Goal: Book appointment/travel/reservation

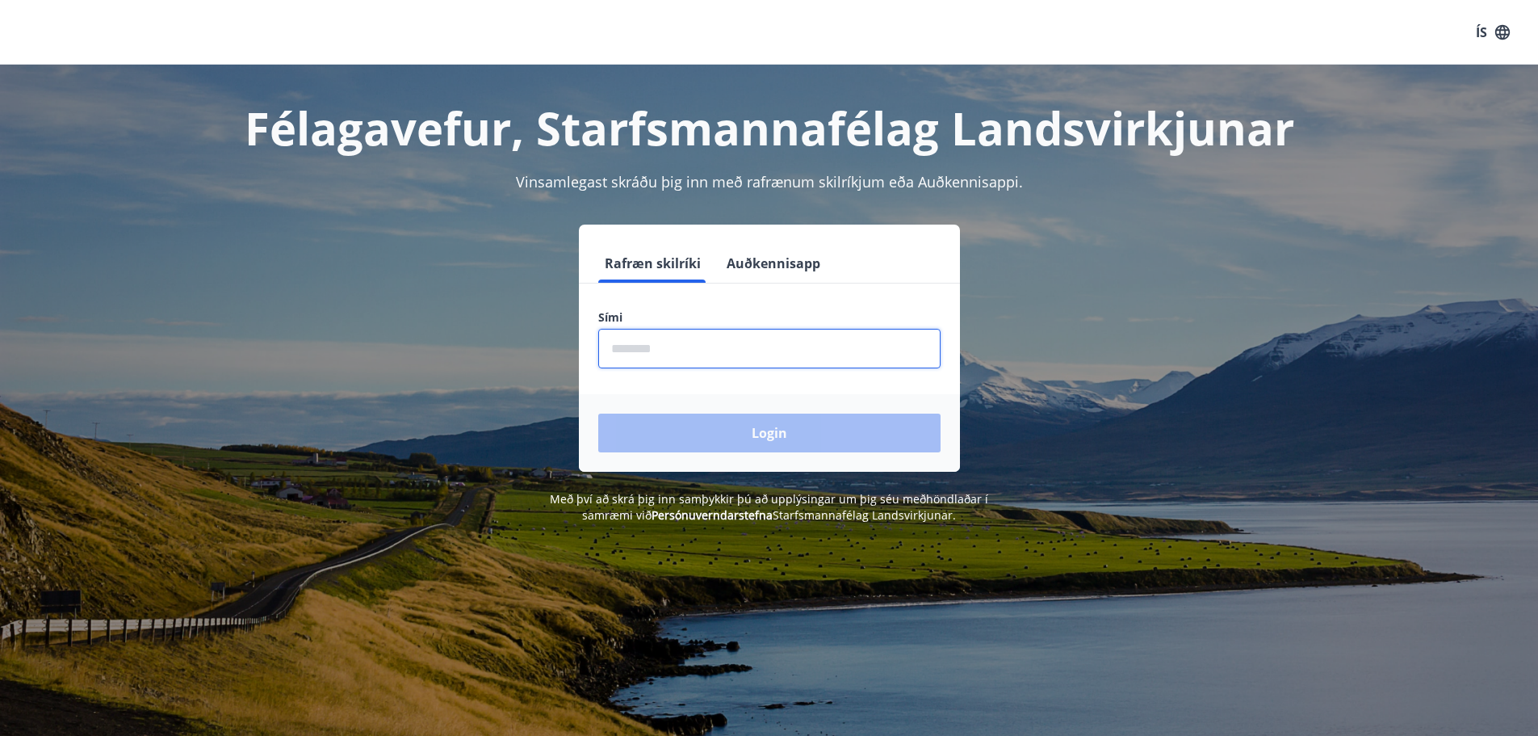
click at [683, 346] on input "phone" at bounding box center [769, 349] width 342 height 40
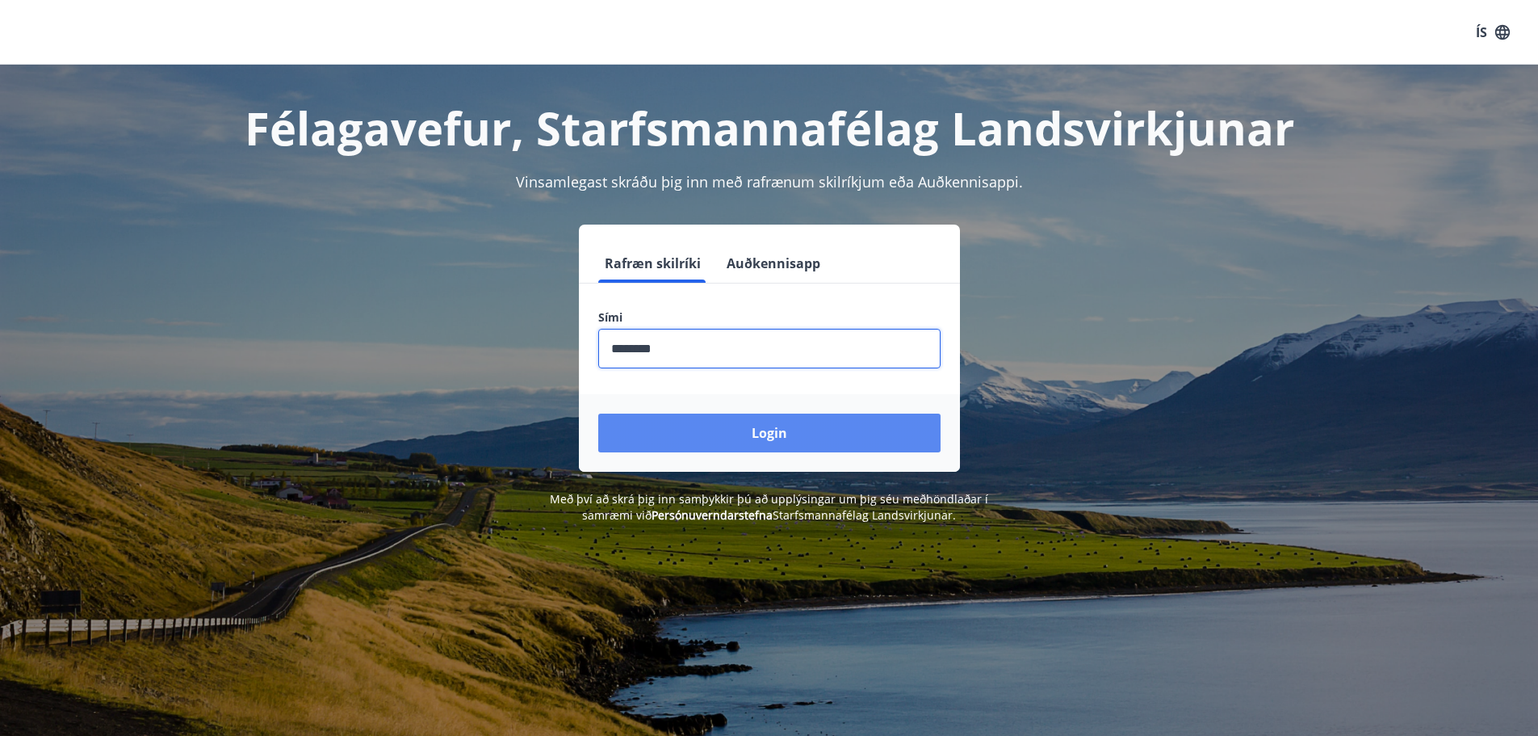
type input "********"
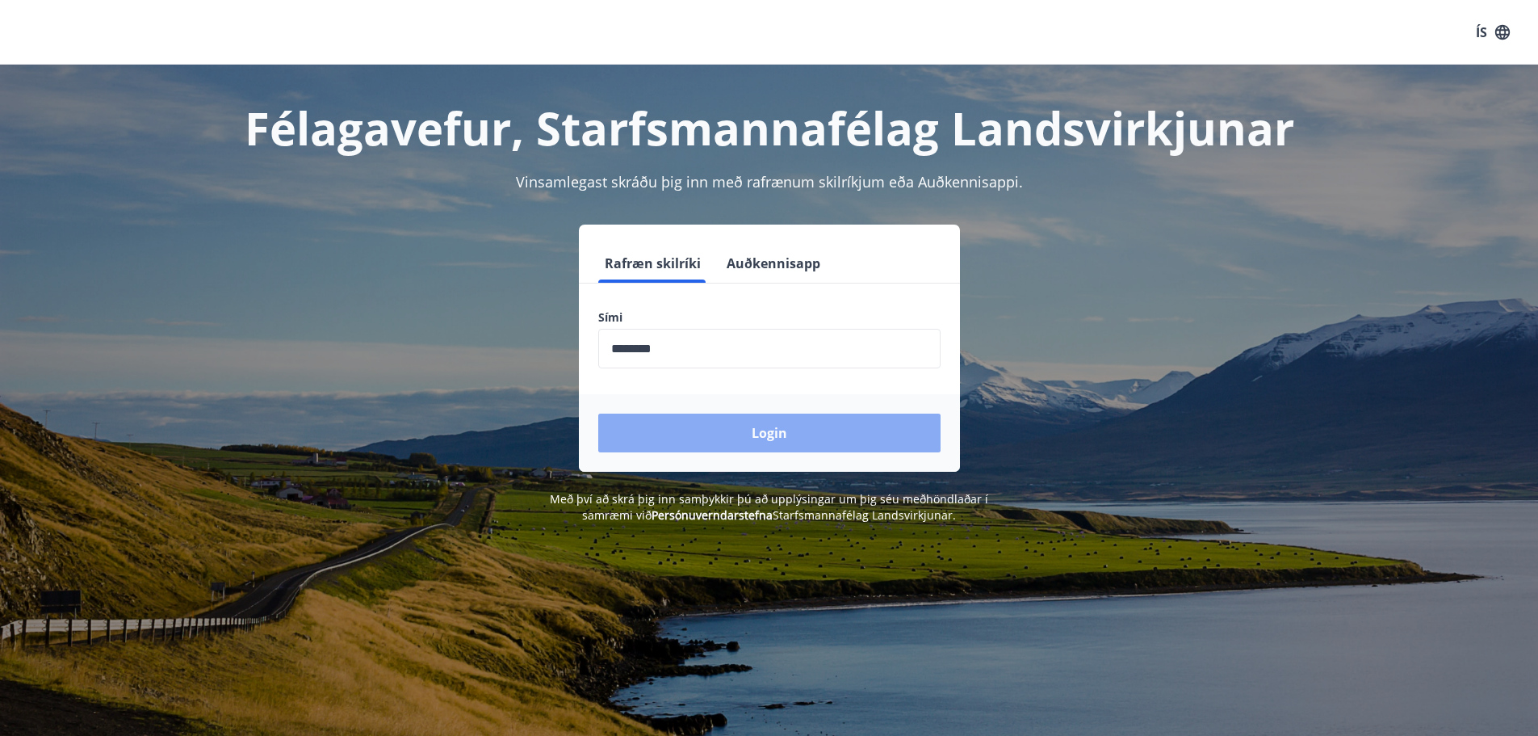
click at [749, 434] on button "Login" at bounding box center [769, 432] width 342 height 39
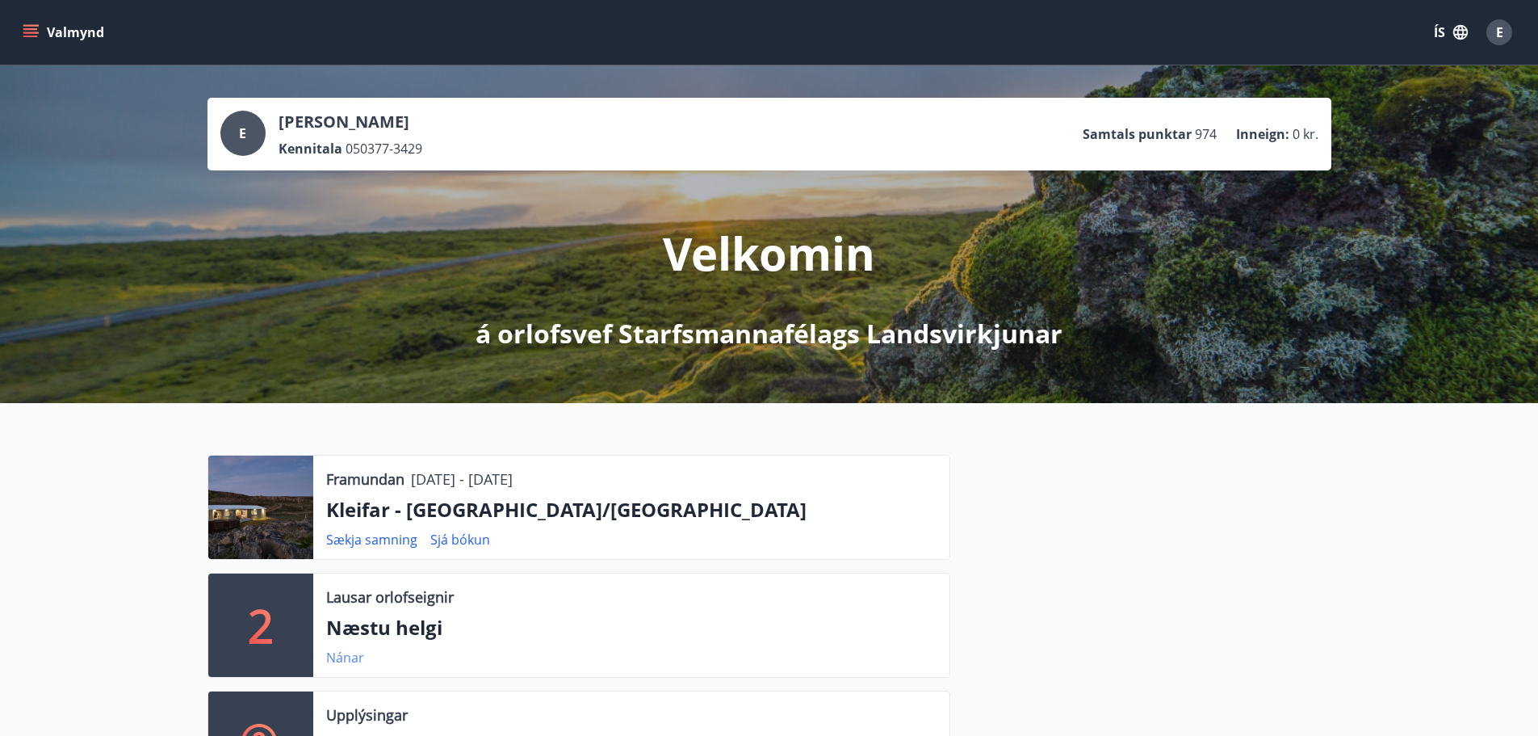
click at [347, 656] on link "Nánar" at bounding box center [345, 657] width 38 height 18
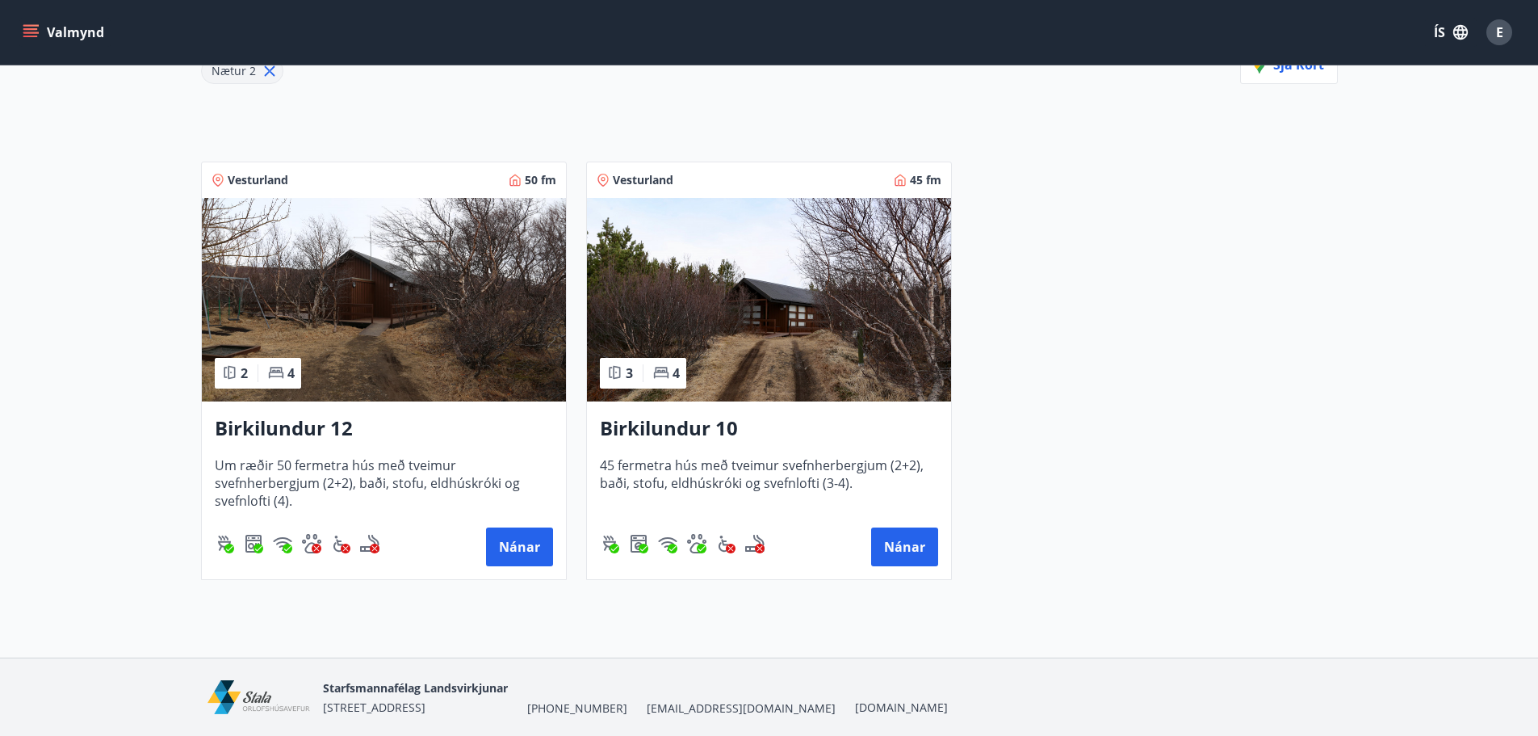
scroll to position [305, 0]
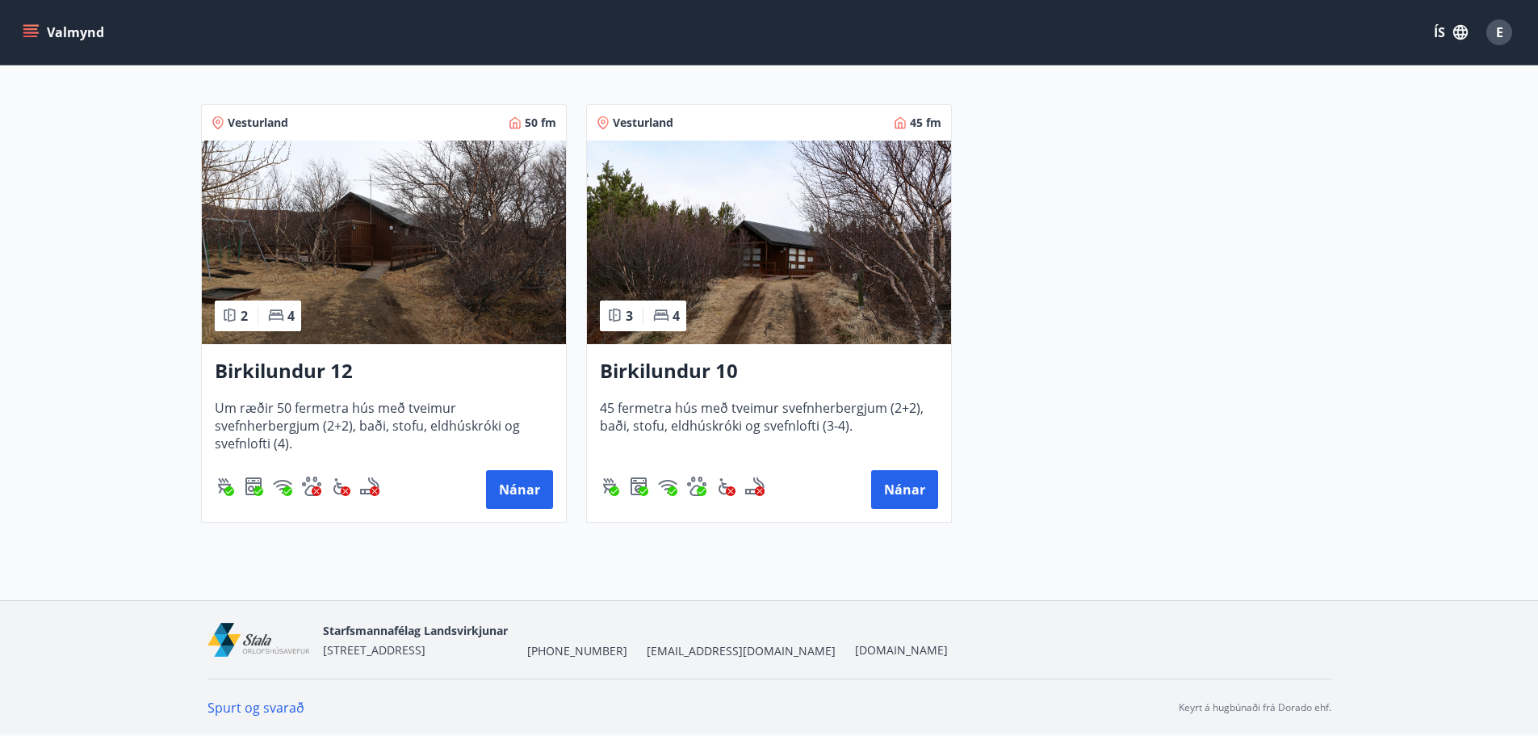
click at [86, 29] on button "Valmynd" at bounding box center [64, 32] width 91 height 29
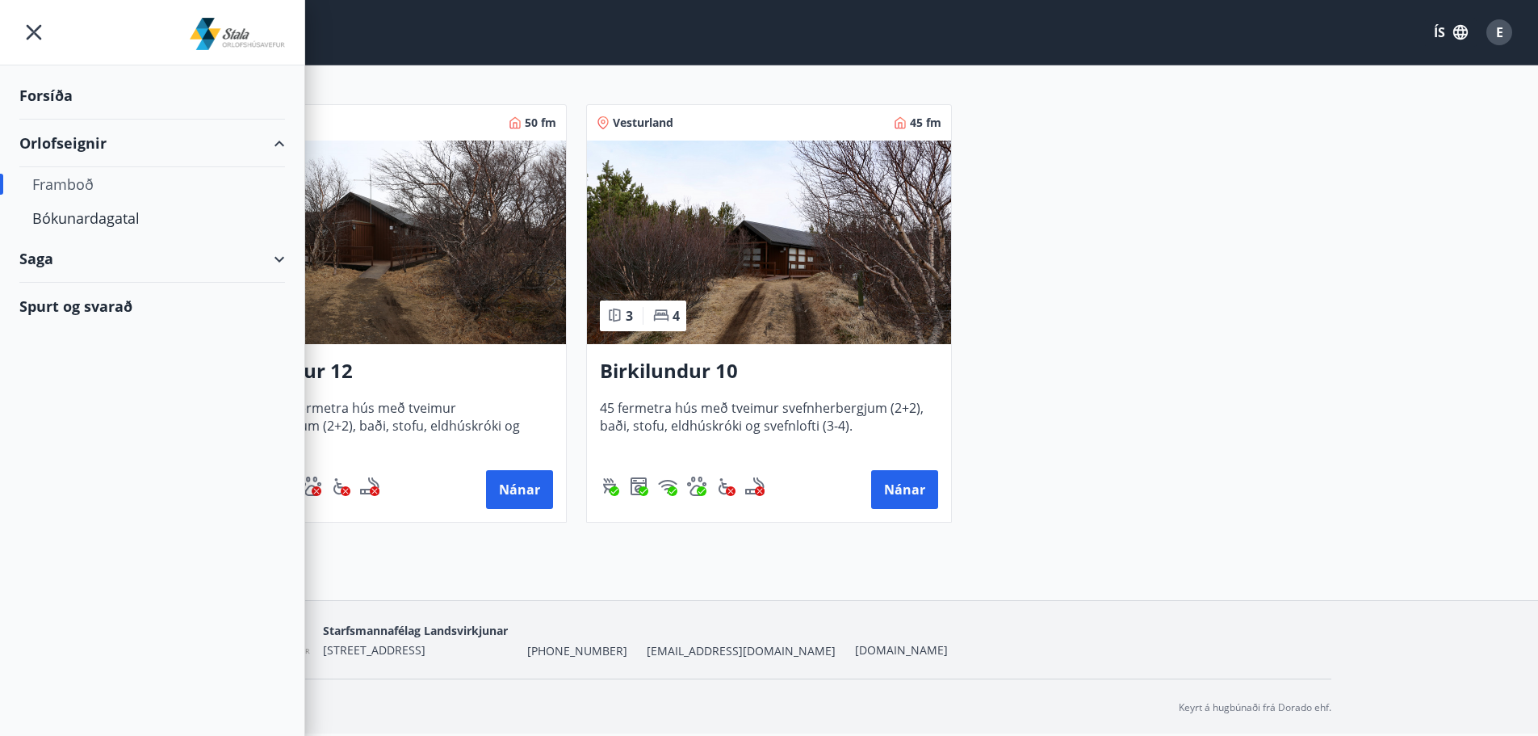
click at [90, 181] on div "Framboð" at bounding box center [152, 184] width 240 height 34
type input "*"
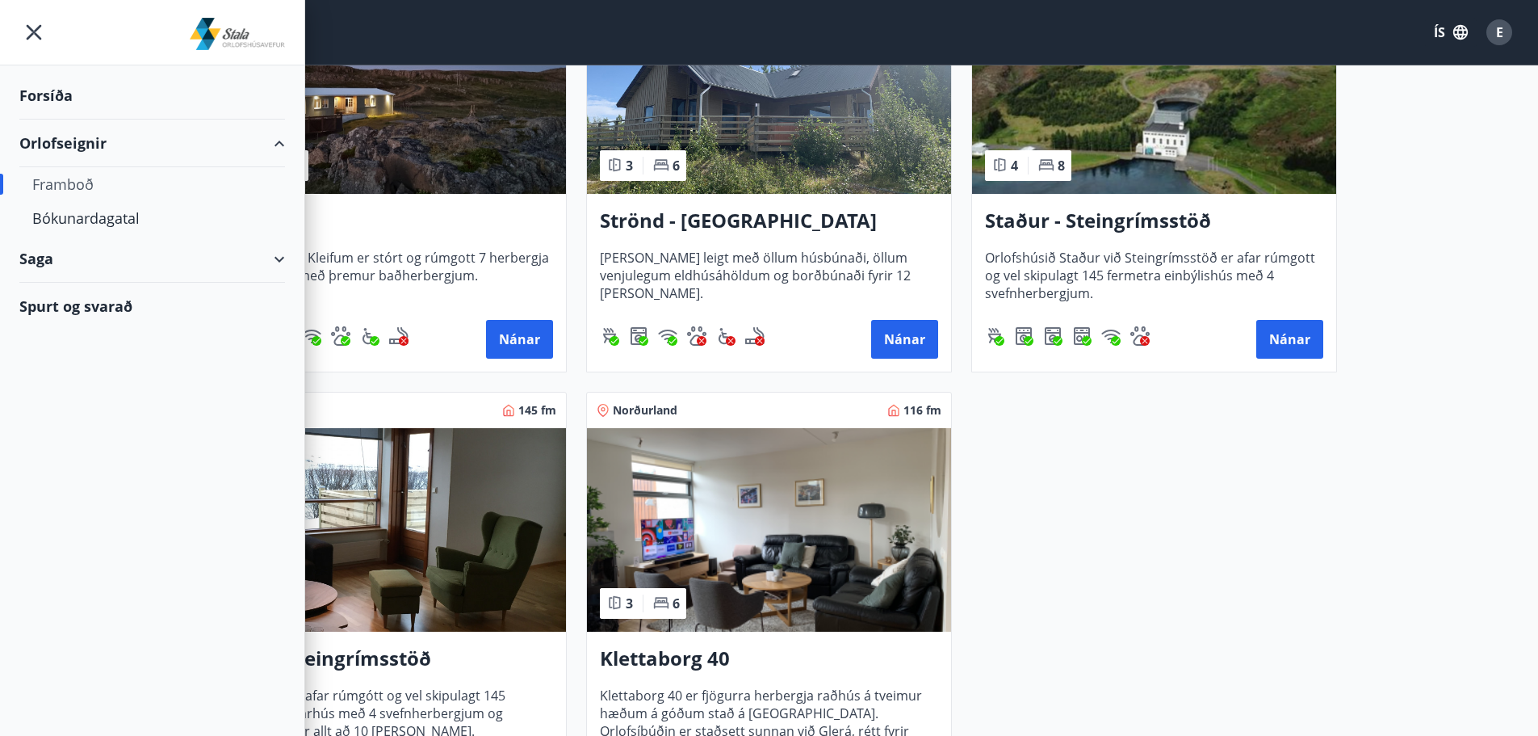
scroll to position [921, 0]
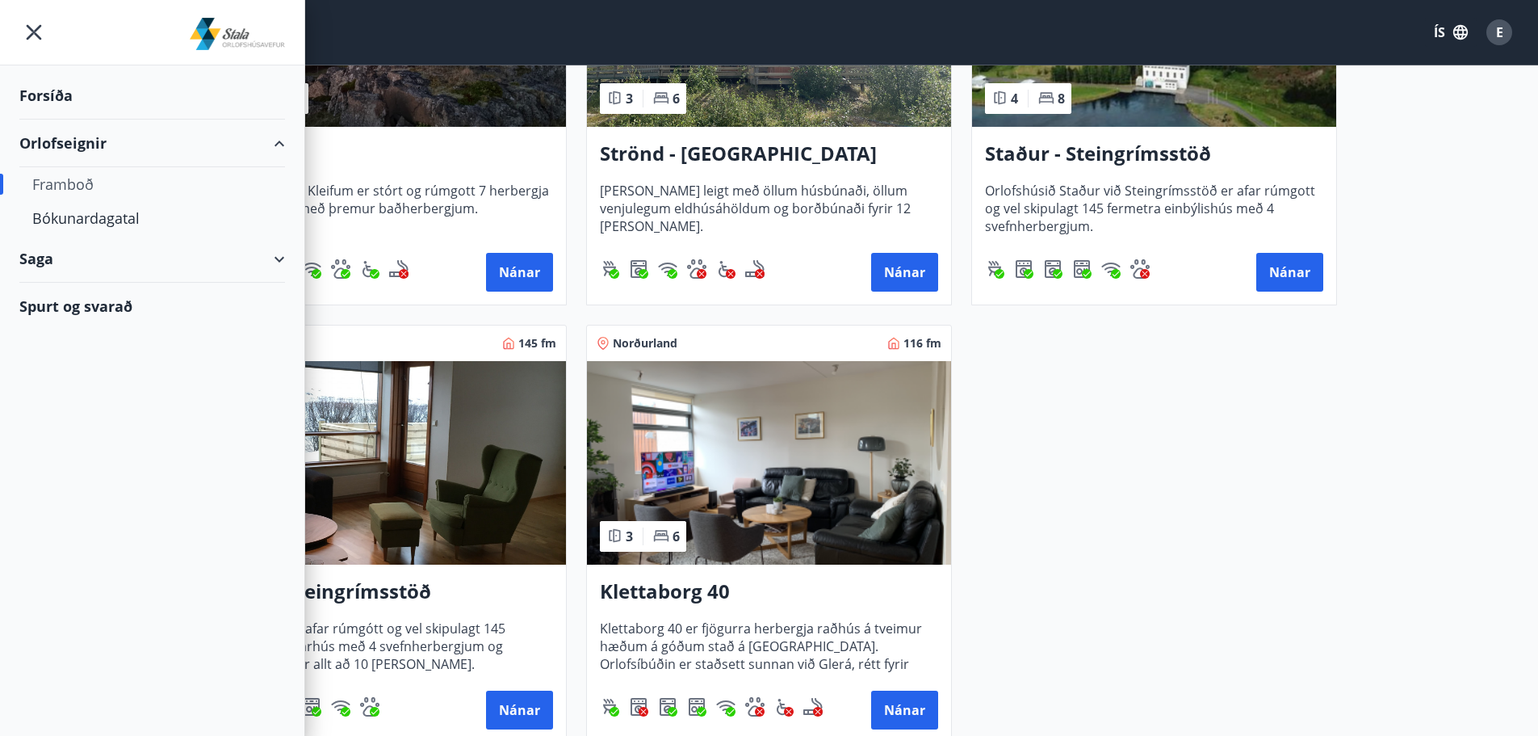
click at [480, 699] on div "Nánar" at bounding box center [384, 709] width 338 height 39
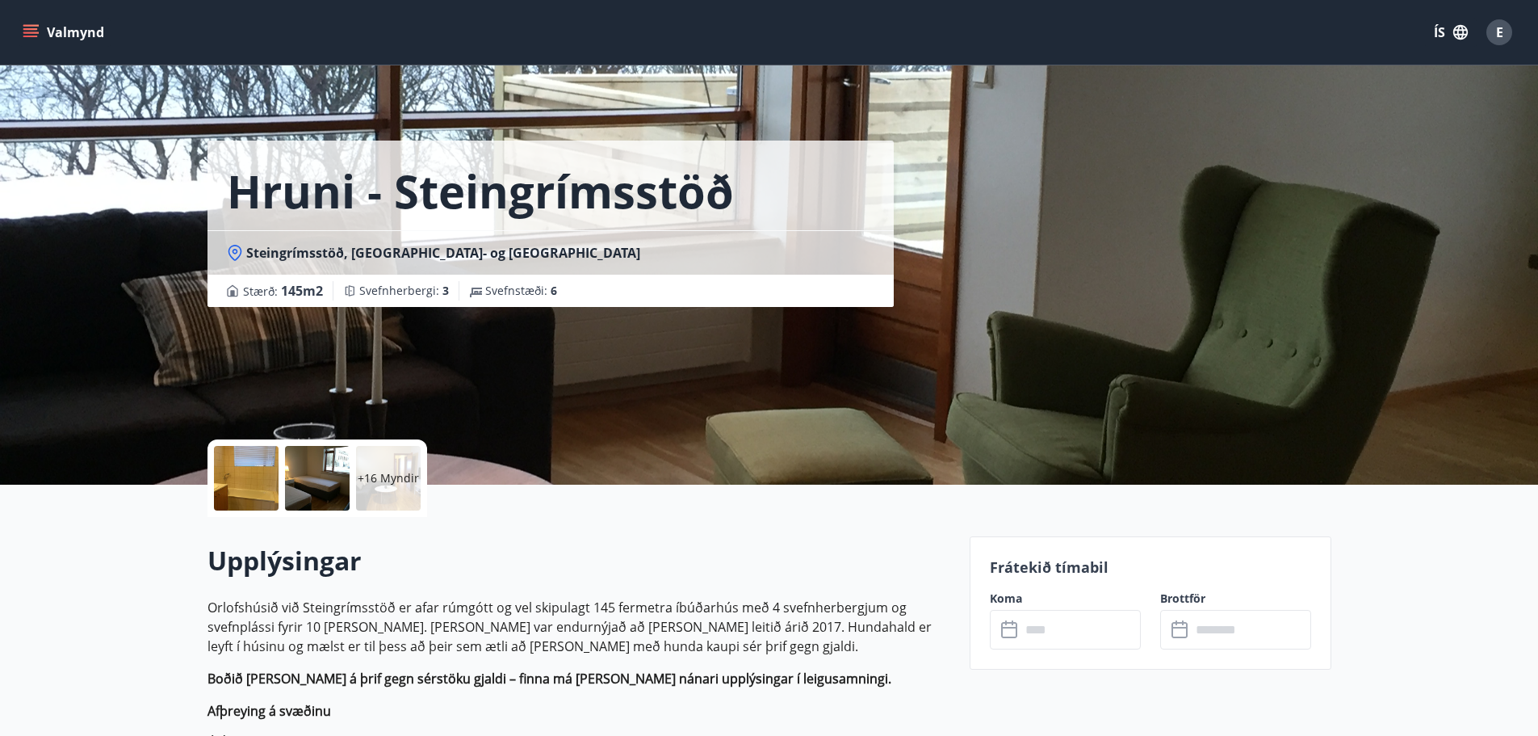
click at [1046, 652] on div "Frátekið tímabil Koma ​ ​ Brottför ​ ​" at bounding box center [1151, 602] width 362 height 133
click at [1055, 627] on input "text" at bounding box center [1081, 630] width 120 height 40
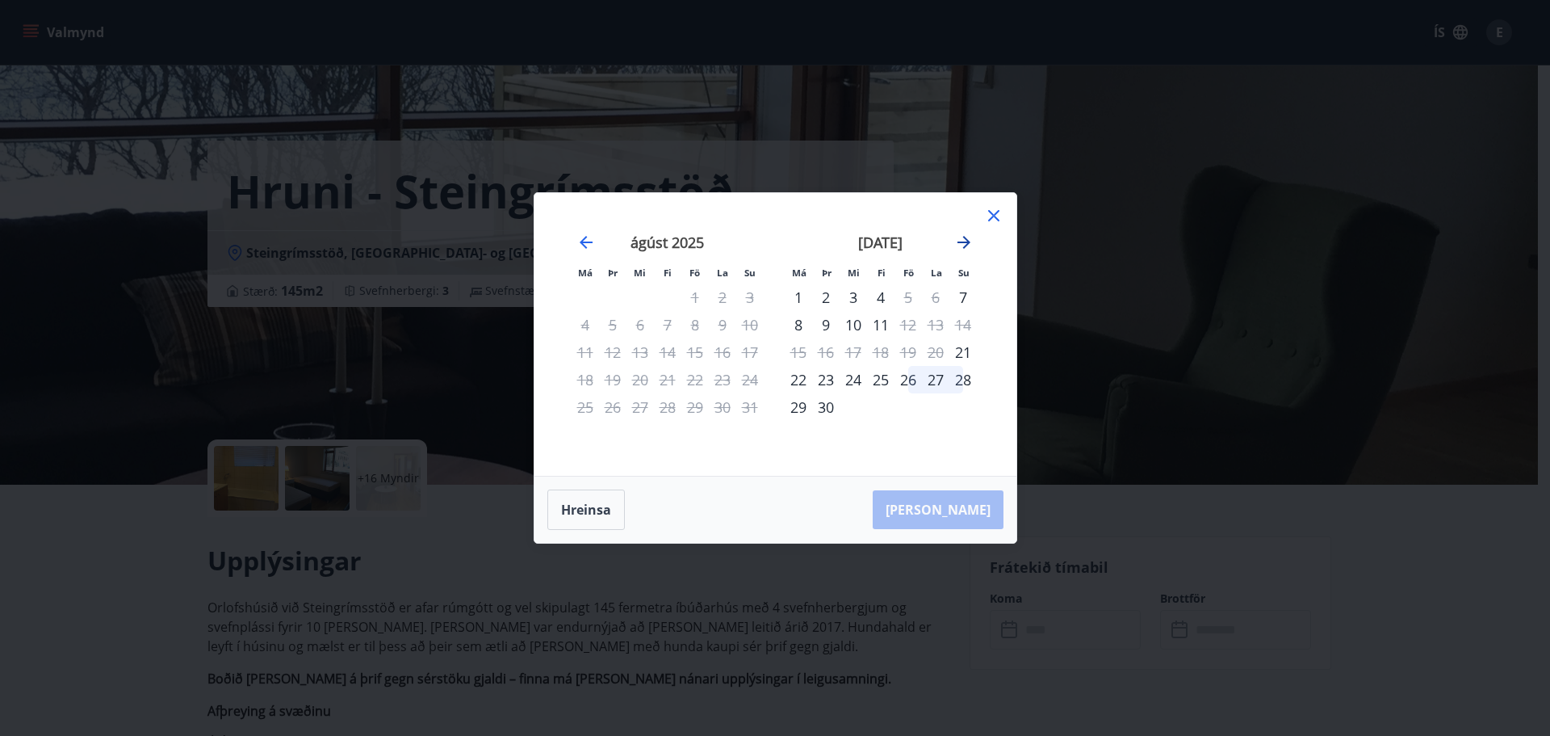
click at [962, 245] on icon "Move forward to switch to the next month." at bounding box center [963, 242] width 19 height 19
click at [991, 211] on icon at bounding box center [993, 215] width 19 height 19
